Goal: Task Accomplishment & Management: Manage account settings

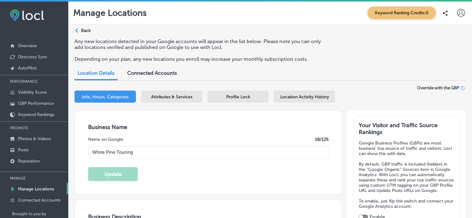
select select "US"
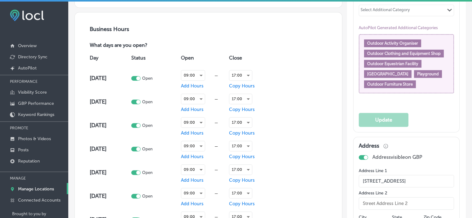
select select "US"
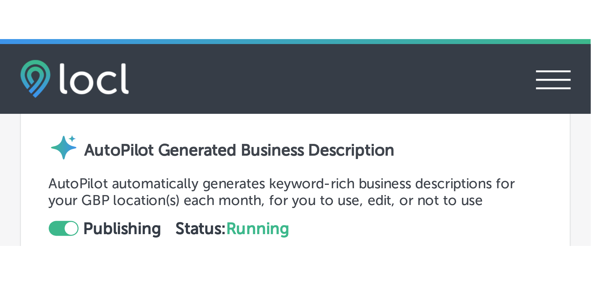
scroll to position [403, 0]
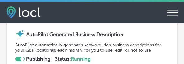
type input "[PHONE_NUMBER]"
type input "[STREET_ADDRESS]"
type input "[GEOGRAPHIC_DATA]"
type input "84060"
type input "US"
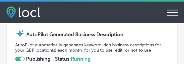
type input "[URL][DOMAIN_NAME]"
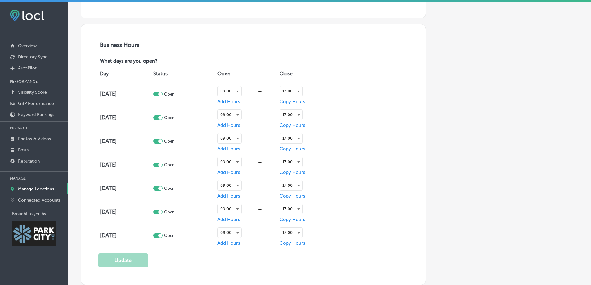
select select "US"
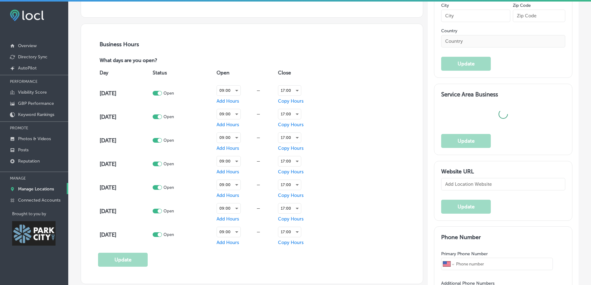
type input "[STREET_ADDRESS]"
type input "[GEOGRAPHIC_DATA]"
type input "84060"
type input "US"
type input "[URL][DOMAIN_NAME]"
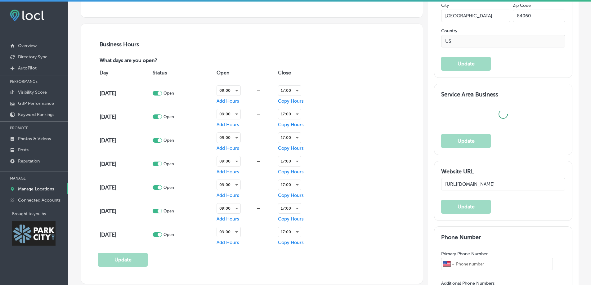
scroll to position [403, 0]
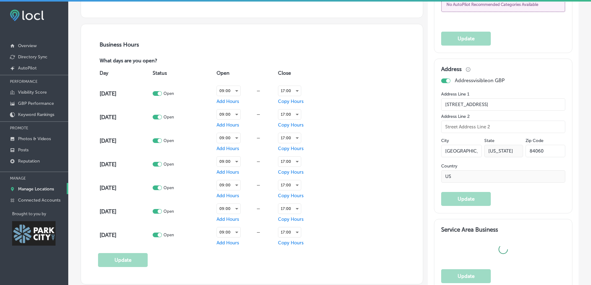
type input "[PHONE_NUMBER]"
